Goal: Task Accomplishment & Management: Manage account settings

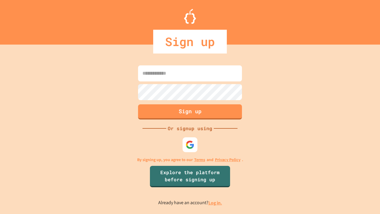
click at [216, 203] on link "Log in." at bounding box center [216, 203] width 14 height 6
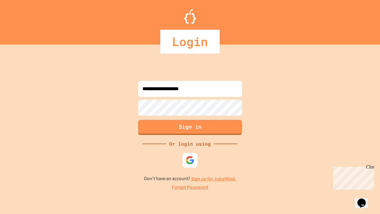
type input "**********"
